Goal: Transaction & Acquisition: Purchase product/service

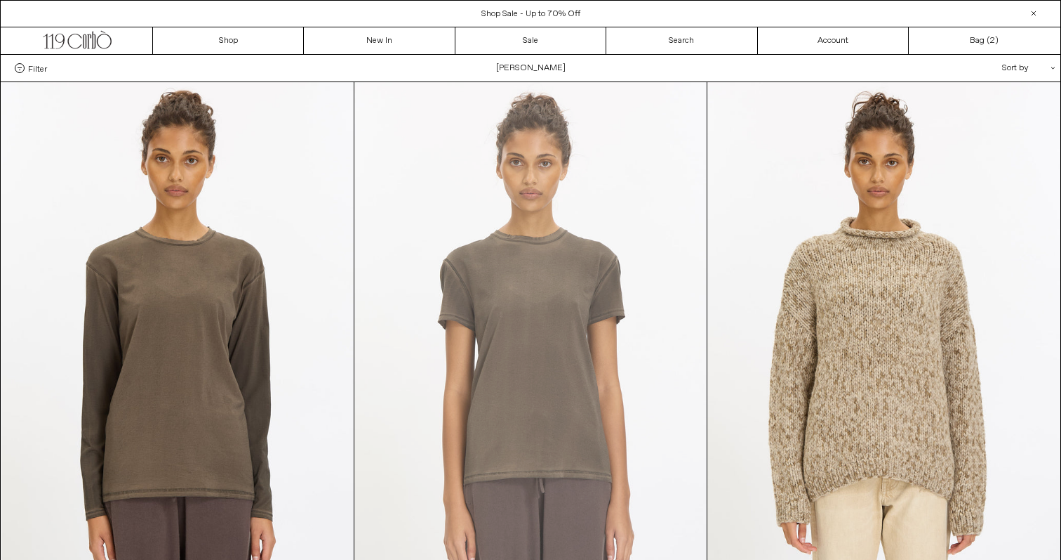
scroll to position [434, 0]
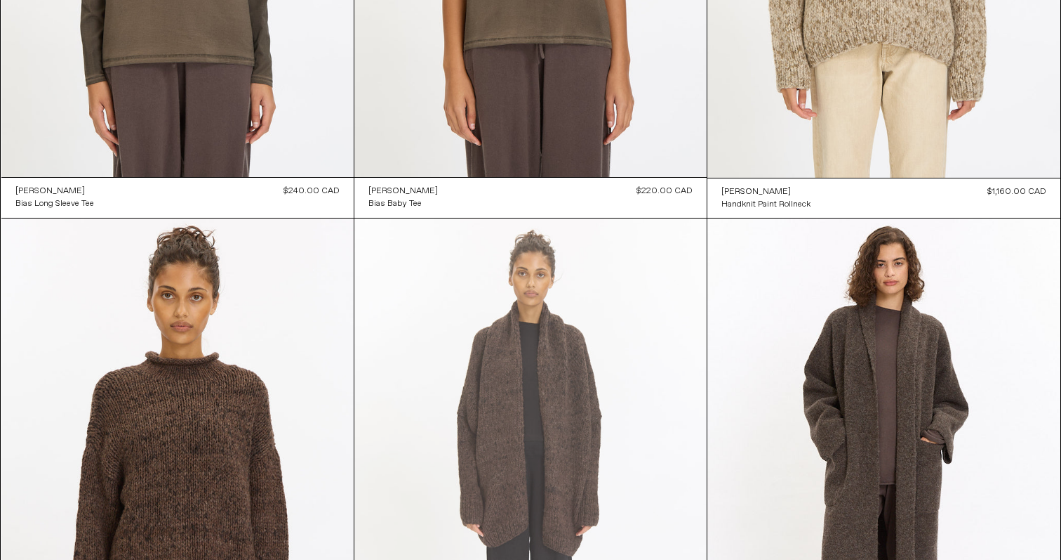
click at [490, 267] on at bounding box center [531, 482] width 352 height 529
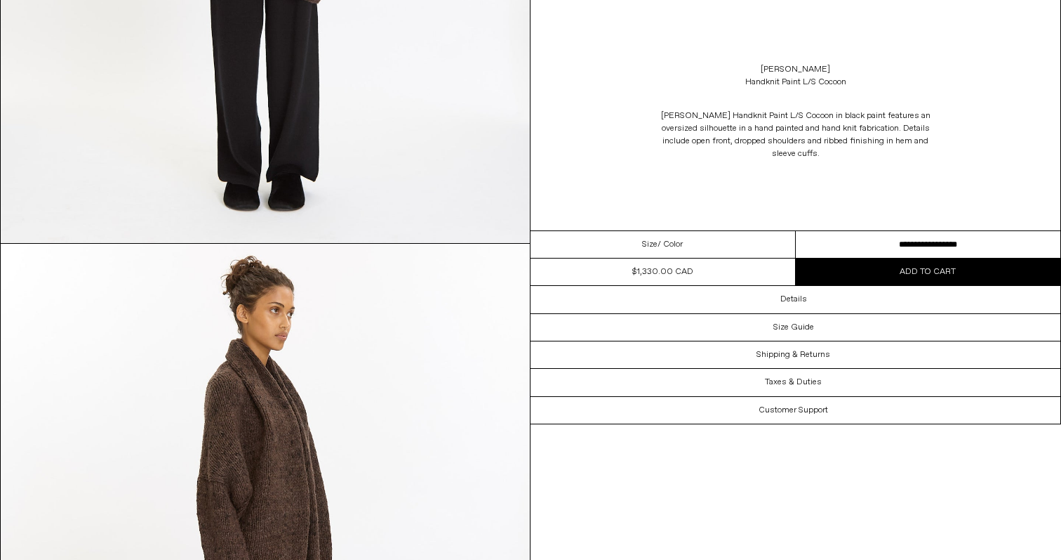
click at [857, 268] on button "Add to cart" at bounding box center [928, 271] width 265 height 27
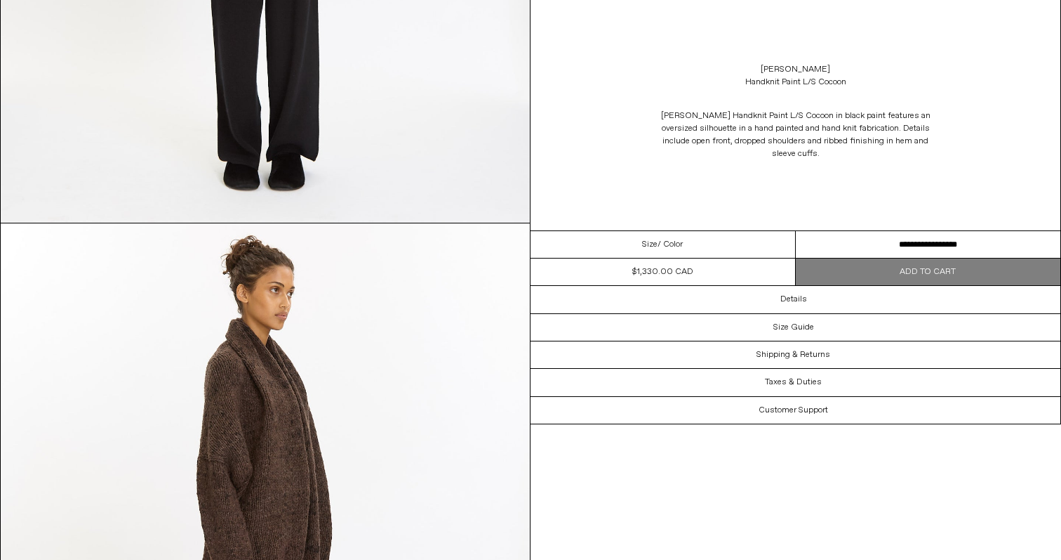
scroll to position [538, 0]
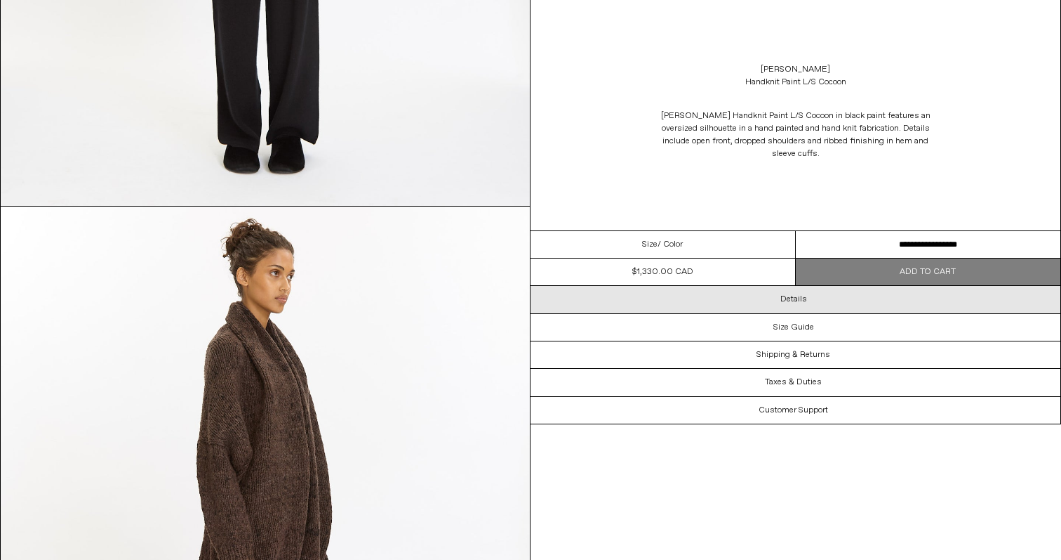
click at [804, 296] on h3 "Details" at bounding box center [794, 299] width 27 height 10
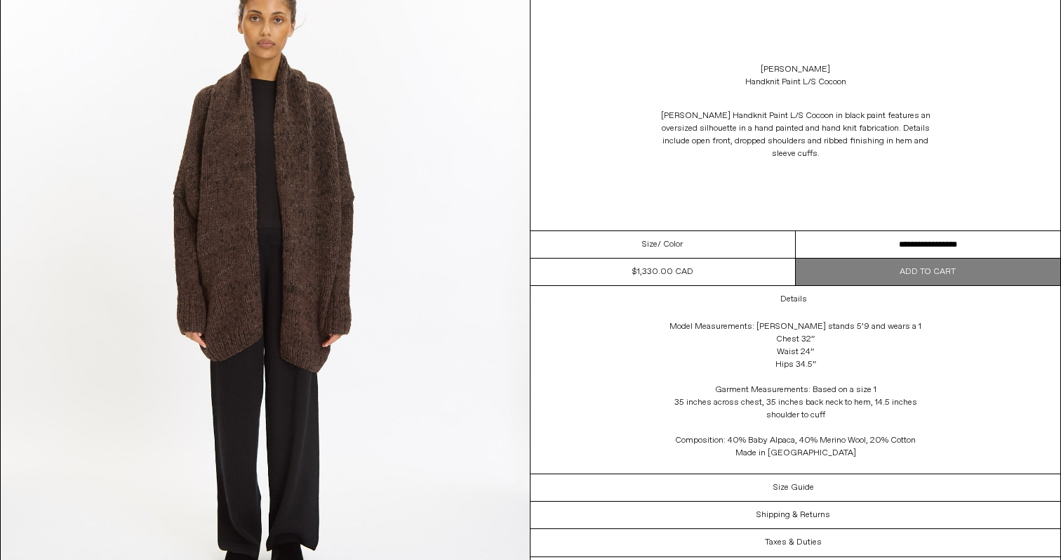
scroll to position [0, 0]
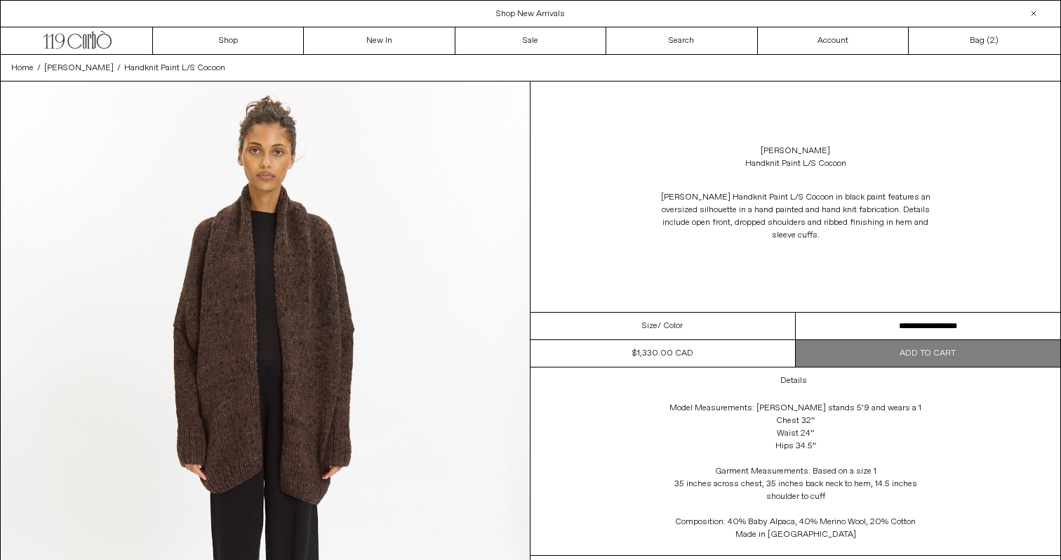
click at [885, 348] on button "Add to cart" at bounding box center [928, 353] width 265 height 27
click at [972, 53] on link "Bag ( 2 )" at bounding box center [984, 40] width 151 height 27
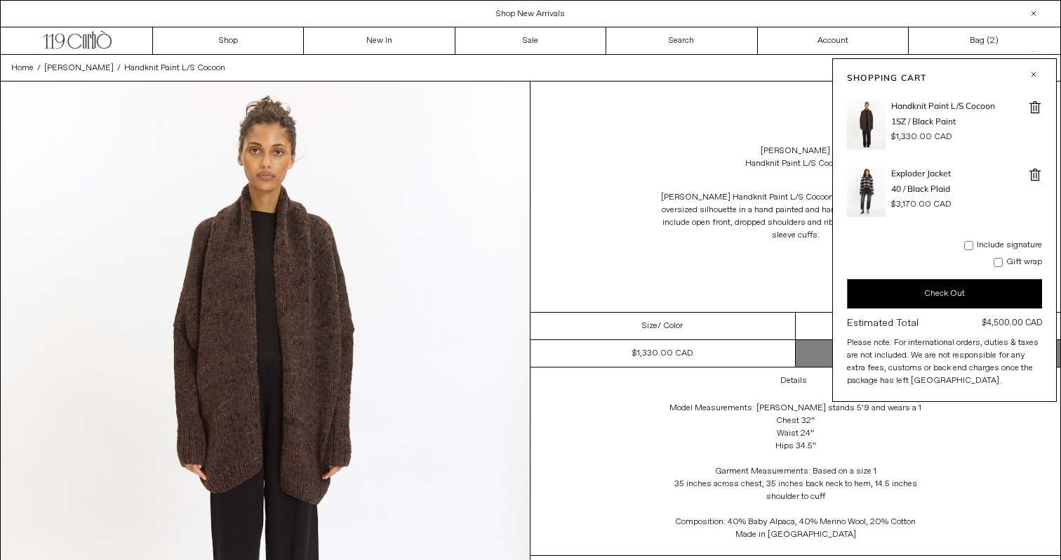
click at [712, 173] on div "Lauren Manoogian Handknit Paint L/S Cocoon" at bounding box center [796, 157] width 530 height 39
